Goal: Task Accomplishment & Management: Manage account settings

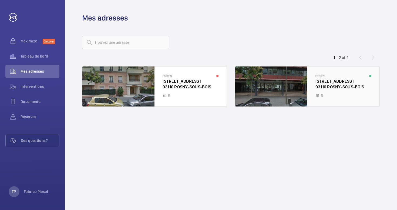
click at [320, 81] on div at bounding box center [307, 86] width 144 height 40
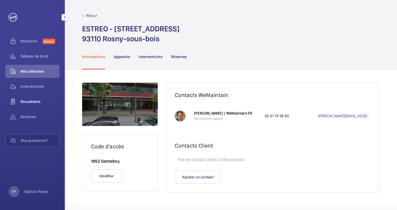
click at [29, 96] on div "Documents" at bounding box center [32, 101] width 54 height 13
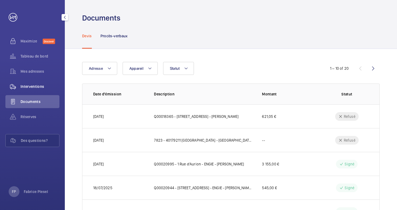
click at [30, 85] on span "Interventions" at bounding box center [40, 86] width 39 height 5
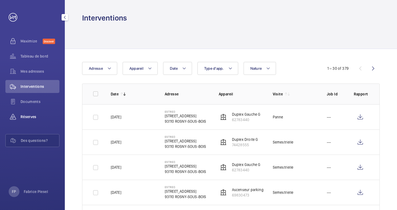
click at [32, 117] on span "Réserves" at bounding box center [40, 116] width 39 height 5
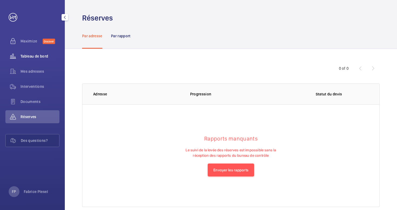
click at [27, 55] on span "Tableau de bord" at bounding box center [40, 55] width 39 height 5
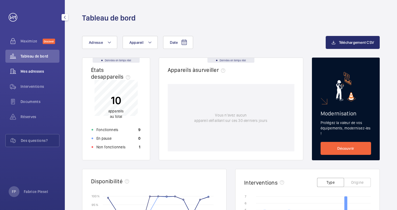
click at [32, 70] on span "Mes adresses" at bounding box center [40, 71] width 39 height 5
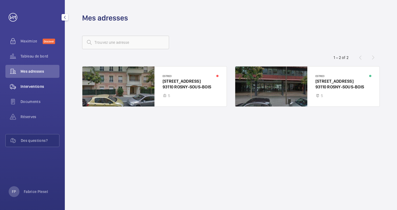
click at [35, 84] on span "Interventions" at bounding box center [40, 86] width 39 height 5
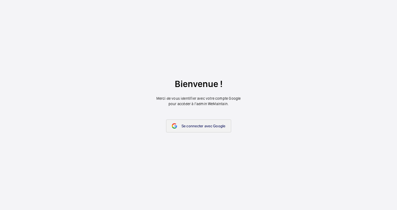
click at [182, 124] on span "Se connecter avec Google" at bounding box center [203, 126] width 44 height 4
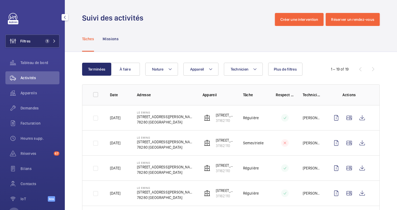
click at [35, 41] on button "Filtres 1" at bounding box center [32, 41] width 54 height 13
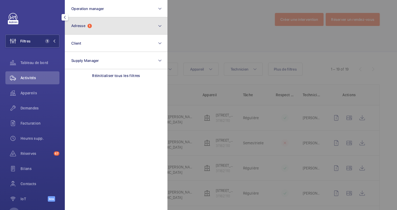
click at [109, 32] on button "Adresse 1" at bounding box center [116, 25] width 103 height 17
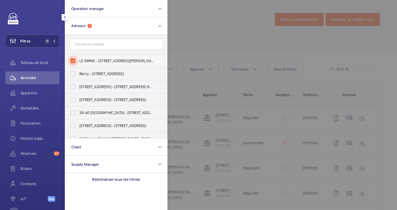
click at [72, 59] on input "LE SWING - 59 Rue Georges Haussmann, GUYANCOURT 78280" at bounding box center [72, 60] width 11 height 11
checkbox input "false"
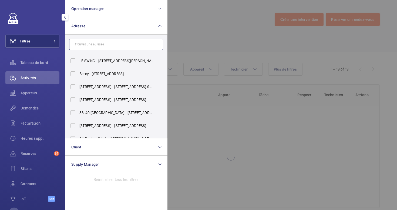
click at [89, 42] on input "text" at bounding box center [116, 44] width 94 height 11
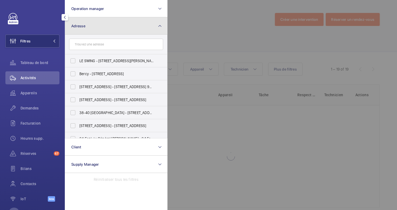
click at [157, 25] on button "Adresse" at bounding box center [116, 25] width 103 height 17
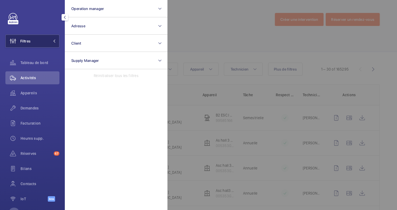
click at [39, 40] on button "Filtres" at bounding box center [32, 41] width 54 height 13
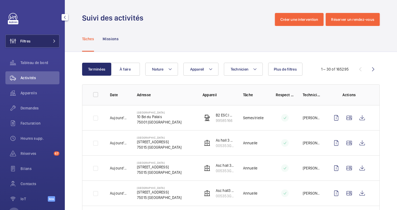
click at [40, 42] on button "Filtres" at bounding box center [32, 41] width 54 height 13
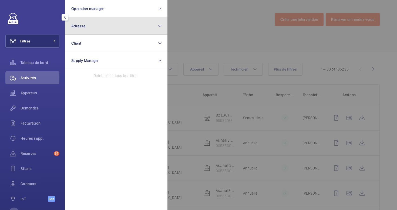
click at [106, 23] on button "Adresse" at bounding box center [116, 25] width 103 height 17
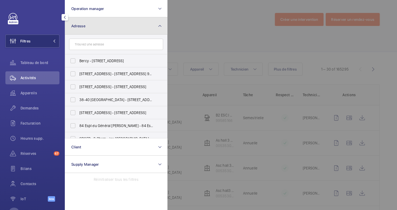
click at [104, 32] on button "Adresse" at bounding box center [116, 25] width 103 height 17
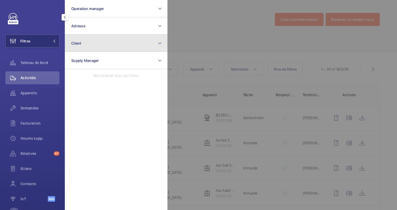
click at [97, 48] on button "Client" at bounding box center [116, 43] width 103 height 17
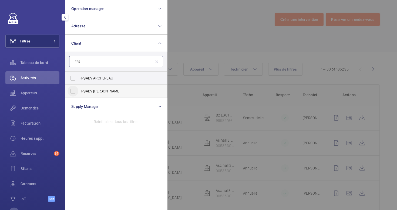
type input "FPS"
click at [74, 93] on input "FPS ABV LAFERRIERE" at bounding box center [72, 91] width 11 height 11
checkbox input "true"
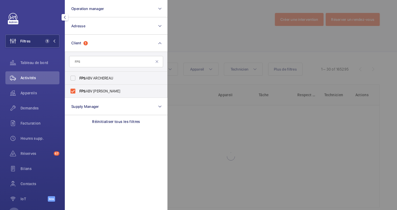
click at [207, 35] on div at bounding box center [365, 105] width 397 height 210
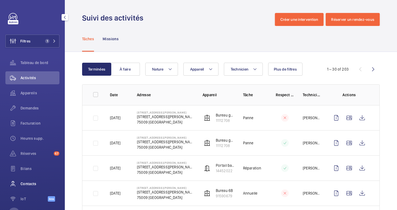
click at [30, 184] on span "Contacts" at bounding box center [40, 183] width 39 height 5
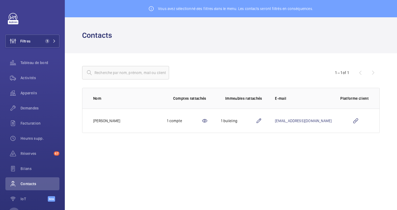
click at [208, 120] on mat-icon at bounding box center [204, 120] width 6 height 6
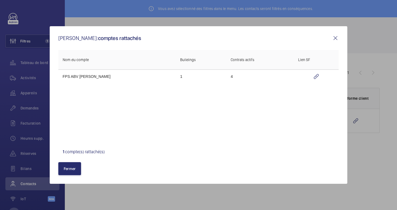
click at [336, 38] on mat-icon at bounding box center [335, 38] width 6 height 6
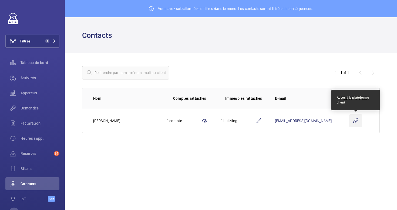
click at [356, 120] on wm-front-icon-button at bounding box center [355, 120] width 13 height 13
